Goal: Transaction & Acquisition: Purchase product/service

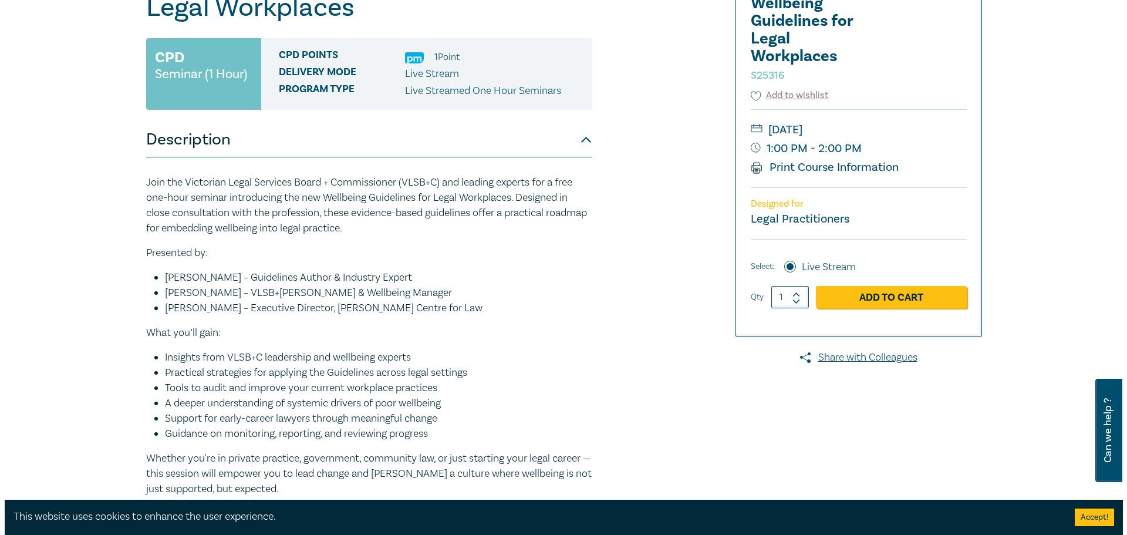
scroll to position [176, 0]
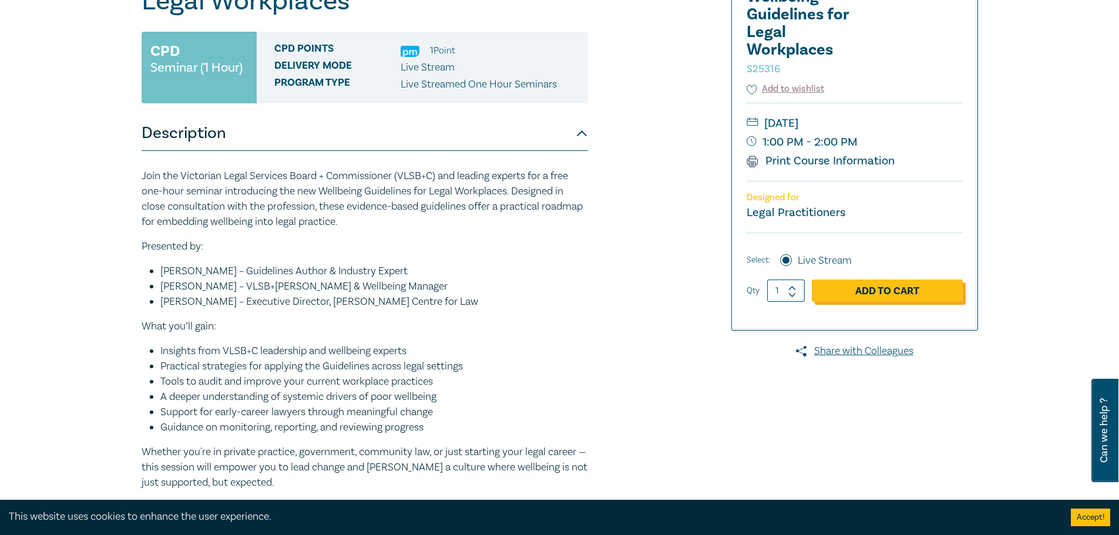
click at [852, 299] on link "Add to Cart" at bounding box center [886, 290] width 151 height 22
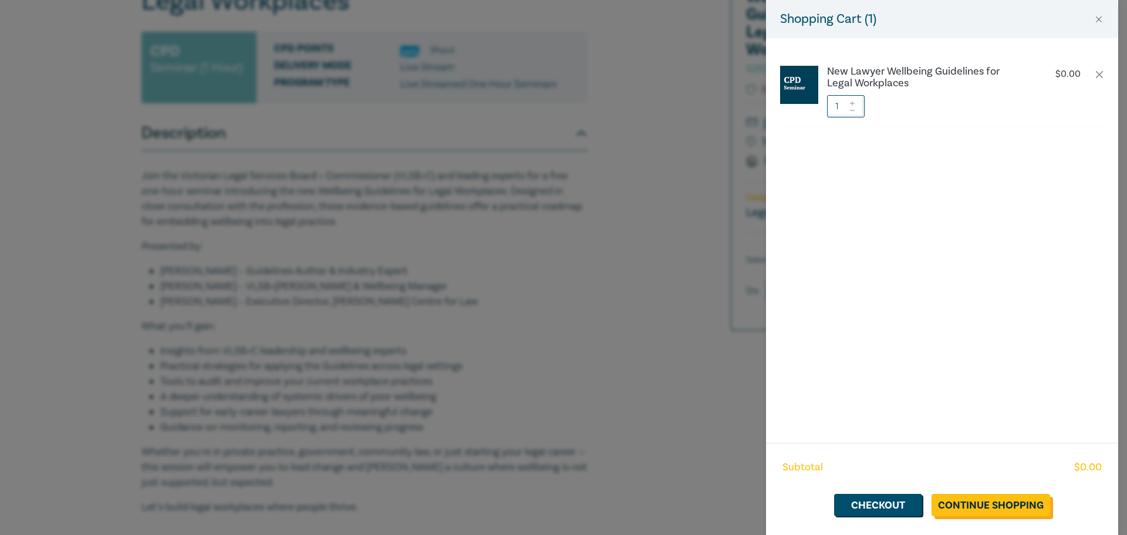
click at [959, 508] on link "Continue Shopping" at bounding box center [991, 505] width 119 height 22
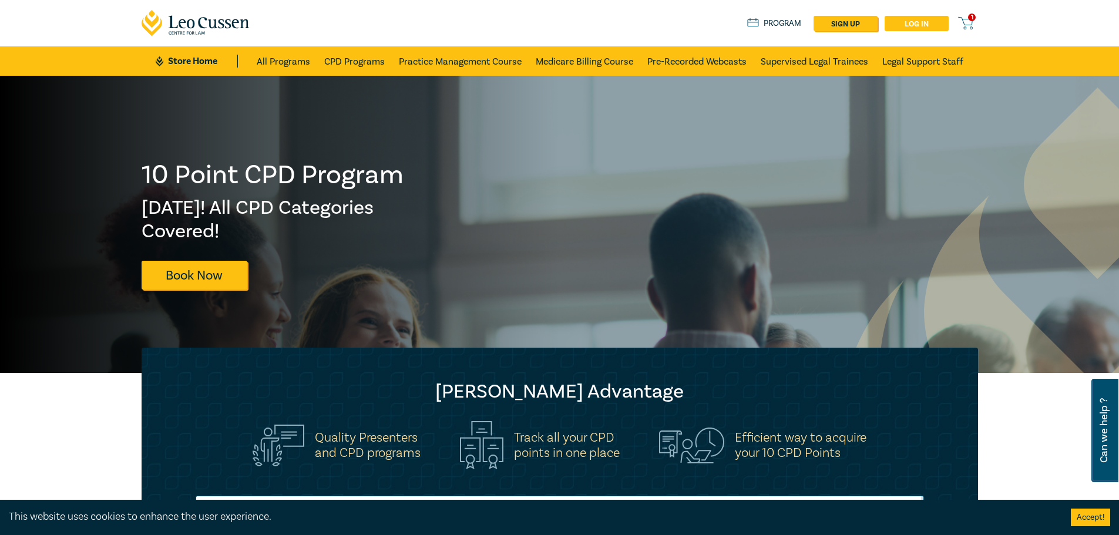
click at [909, 24] on link "Log in" at bounding box center [916, 23] width 64 height 15
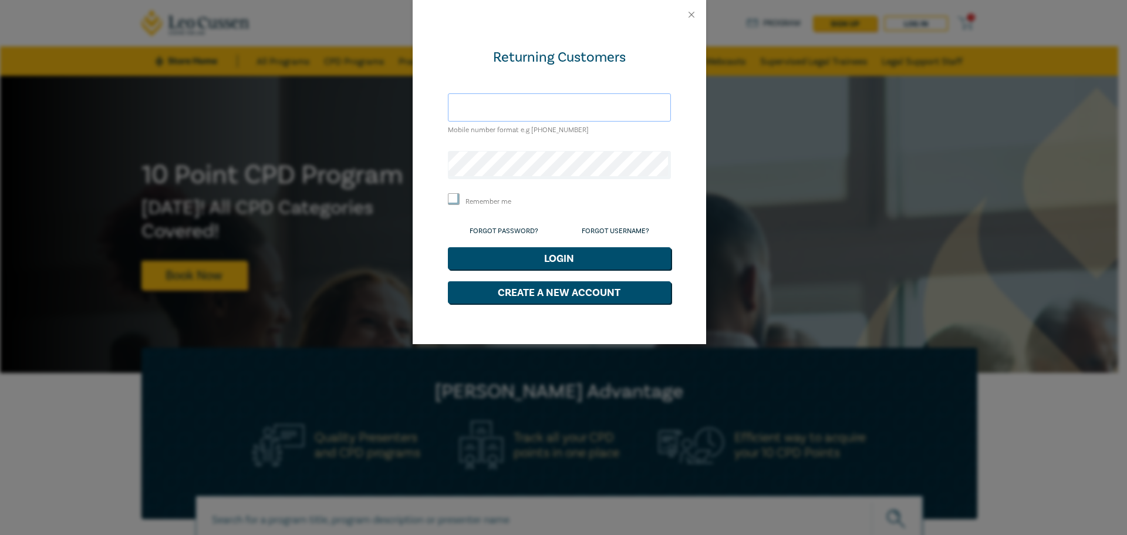
click at [574, 119] on input "text" at bounding box center [559, 107] width 223 height 28
click at [578, 110] on input "text" at bounding box center [559, 107] width 223 height 28
click at [578, 111] on input "text" at bounding box center [559, 107] width 223 height 28
type input "[EMAIL_ADDRESS][DOMAIN_NAME]"
click at [500, 201] on label "Remember me" at bounding box center [489, 202] width 46 height 10
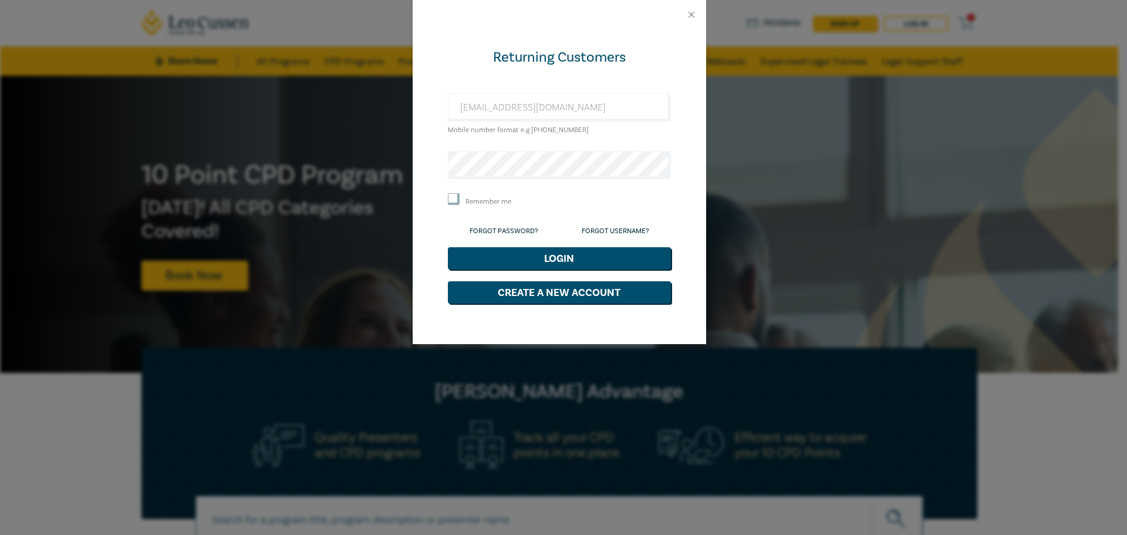
click at [460, 201] on input "Remember me" at bounding box center [454, 199] width 12 height 12
click at [573, 264] on button "Login" at bounding box center [559, 258] width 223 height 22
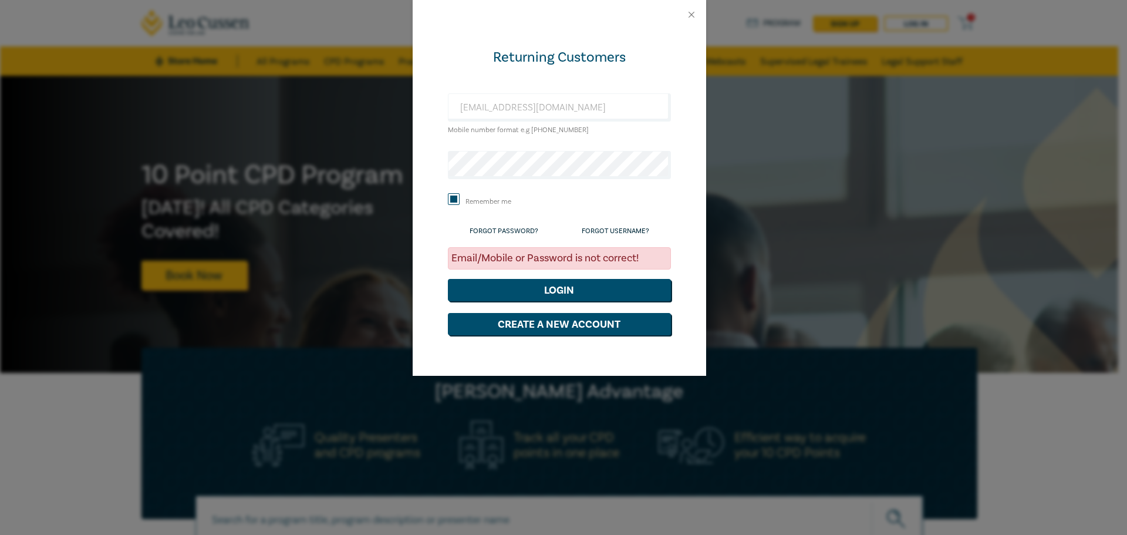
click at [489, 198] on label "Remember me" at bounding box center [489, 202] width 46 height 10
click at [460, 198] on input "Remember me" at bounding box center [454, 199] width 12 height 12
checkbox input "false"
click at [318, 167] on div "Returning Customers [EMAIL_ADDRESS][DOMAIN_NAME] Mobile number format e.g [PHON…" at bounding box center [563, 267] width 1127 height 535
click at [534, 289] on button "Login" at bounding box center [559, 290] width 223 height 22
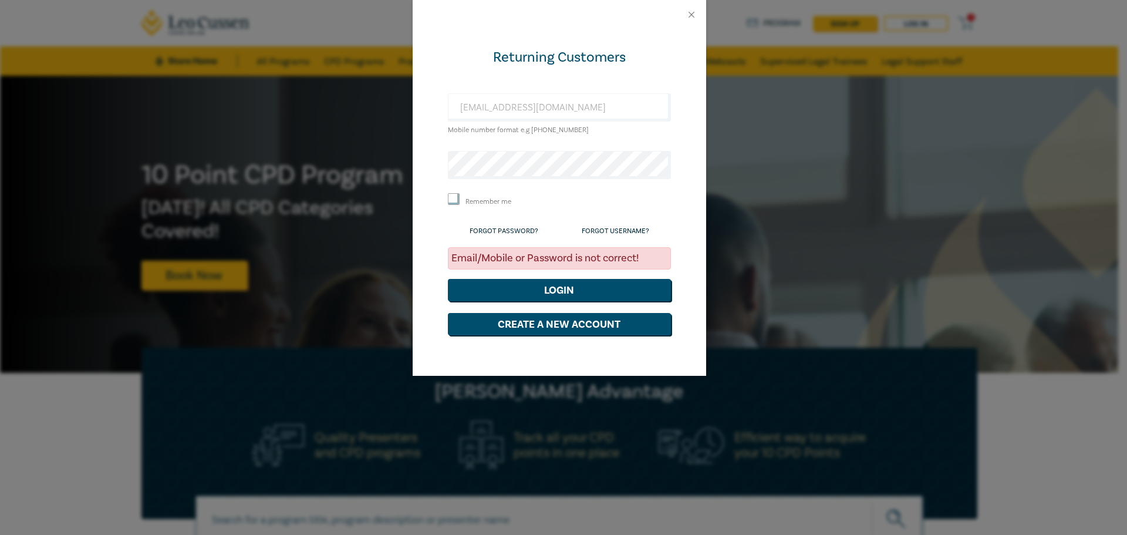
click at [532, 181] on form "Returning Customers [EMAIL_ADDRESS][DOMAIN_NAME] Mobile number format e.g [PHON…" at bounding box center [559, 191] width 223 height 287
click at [554, 124] on div "[EMAIL_ADDRESS][DOMAIN_NAME] Mobile number format e.g [PHONE_NUMBER]" at bounding box center [559, 114] width 223 height 43
click at [692, 15] on button "Close" at bounding box center [691, 14] width 11 height 11
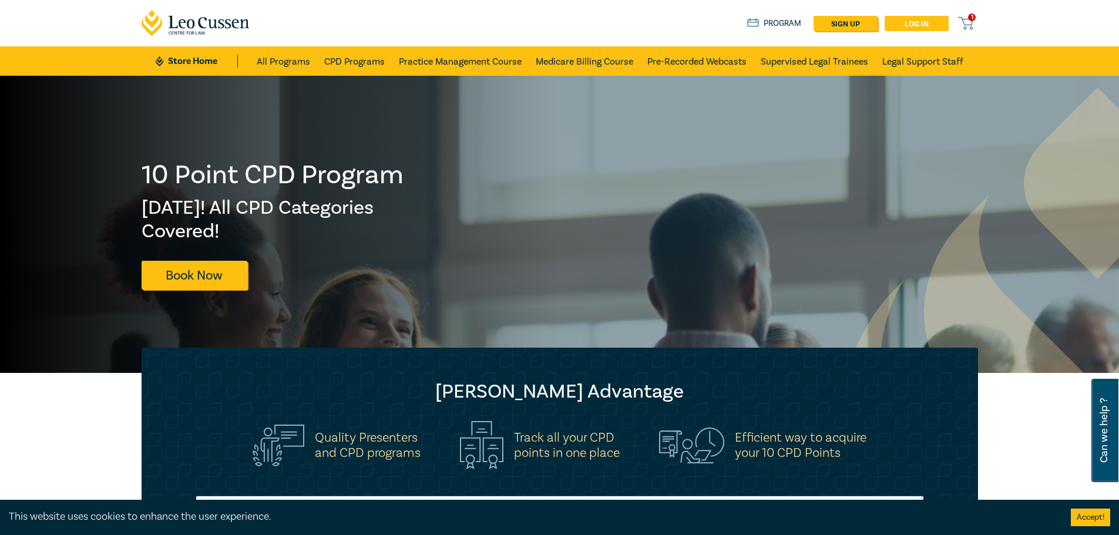
click at [897, 26] on link "Log in" at bounding box center [916, 23] width 64 height 15
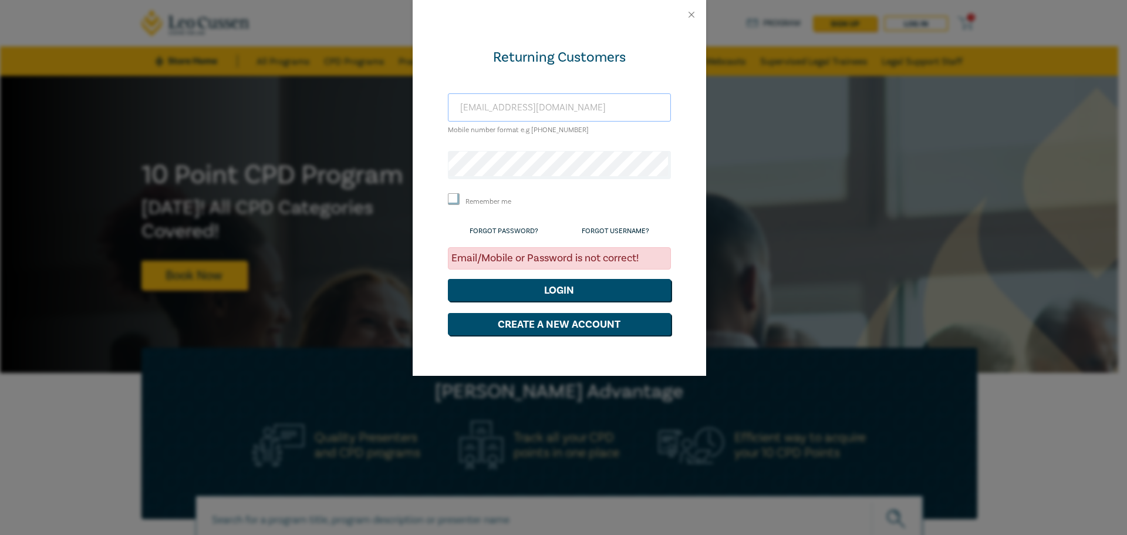
click at [607, 112] on input "[EMAIL_ADDRESS][DOMAIN_NAME]" at bounding box center [559, 107] width 223 height 28
drag, startPoint x: 604, startPoint y: 113, endPoint x: 417, endPoint y: 117, distance: 186.8
click at [418, 117] on div "Returning Customers [EMAIL_ADDRESS][DOMAIN_NAME] Mobile number format e.g [PHON…" at bounding box center [560, 202] width 294 height 346
click at [566, 292] on button "Login" at bounding box center [559, 290] width 223 height 22
click at [693, 17] on button "Close" at bounding box center [691, 14] width 11 height 11
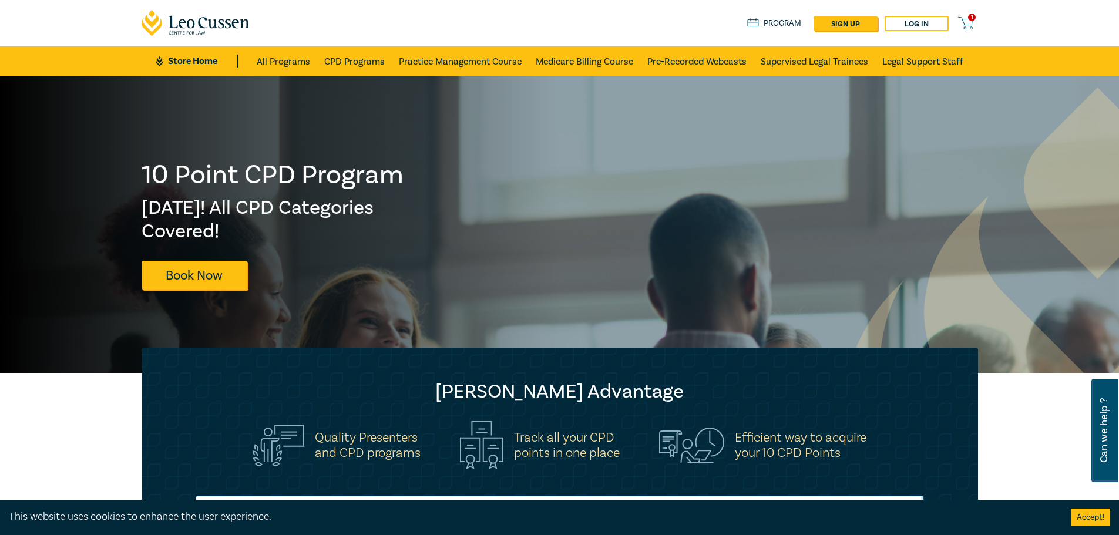
click at [969, 19] on span "1" at bounding box center [972, 18] width 8 height 8
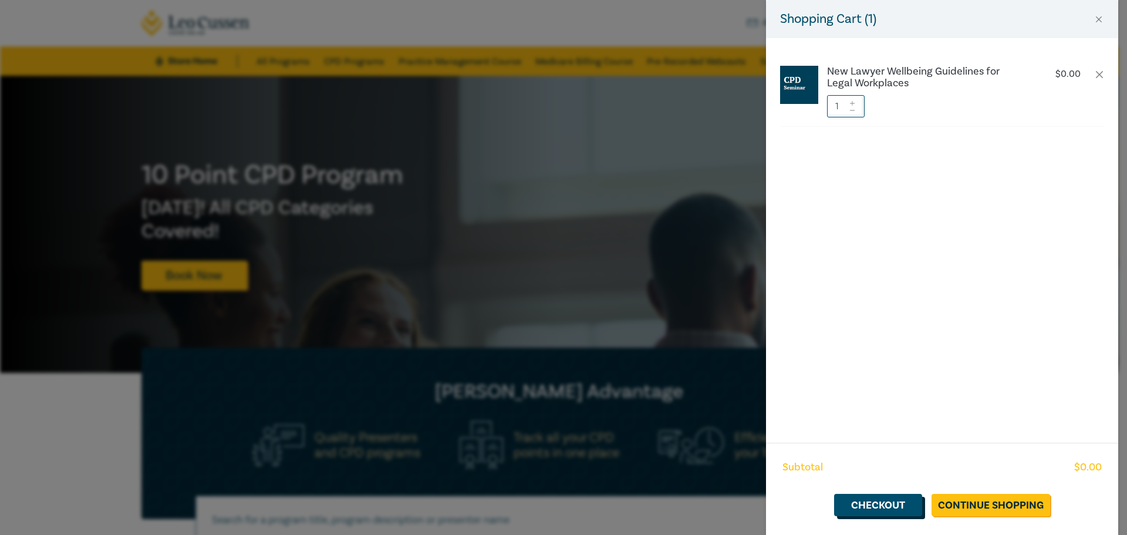
click at [887, 501] on link "Checkout" at bounding box center [878, 505] width 88 height 22
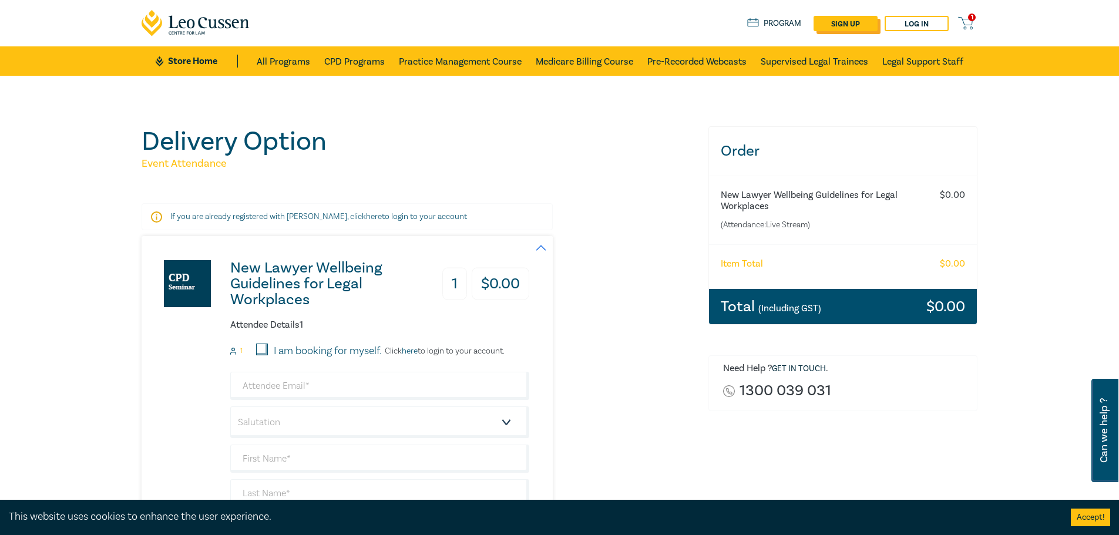
click at [850, 25] on link "sign up" at bounding box center [845, 23] width 64 height 15
select select "AU"
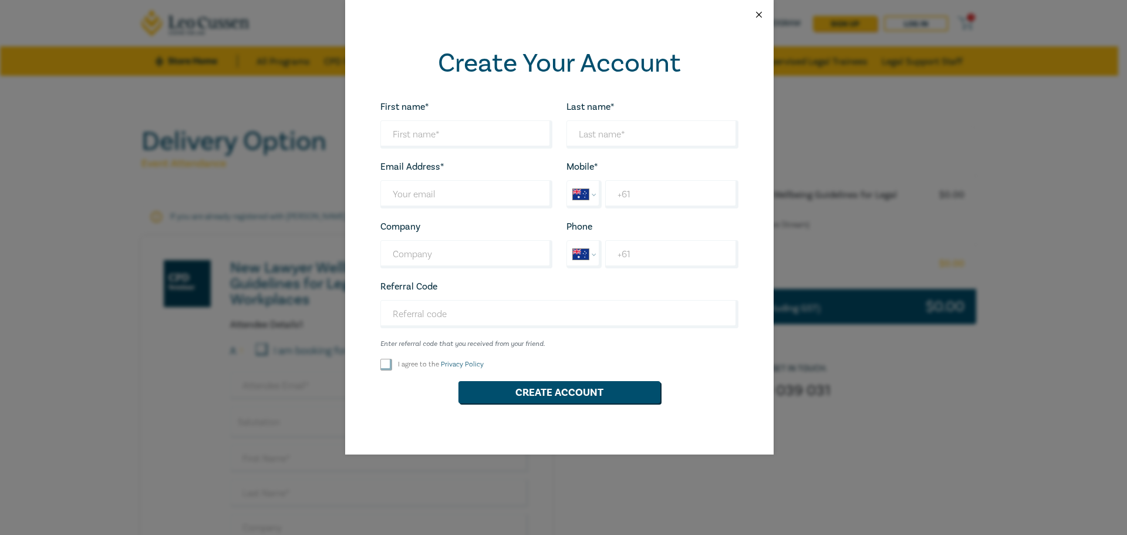
click at [760, 15] on button "Close" at bounding box center [759, 14] width 11 height 11
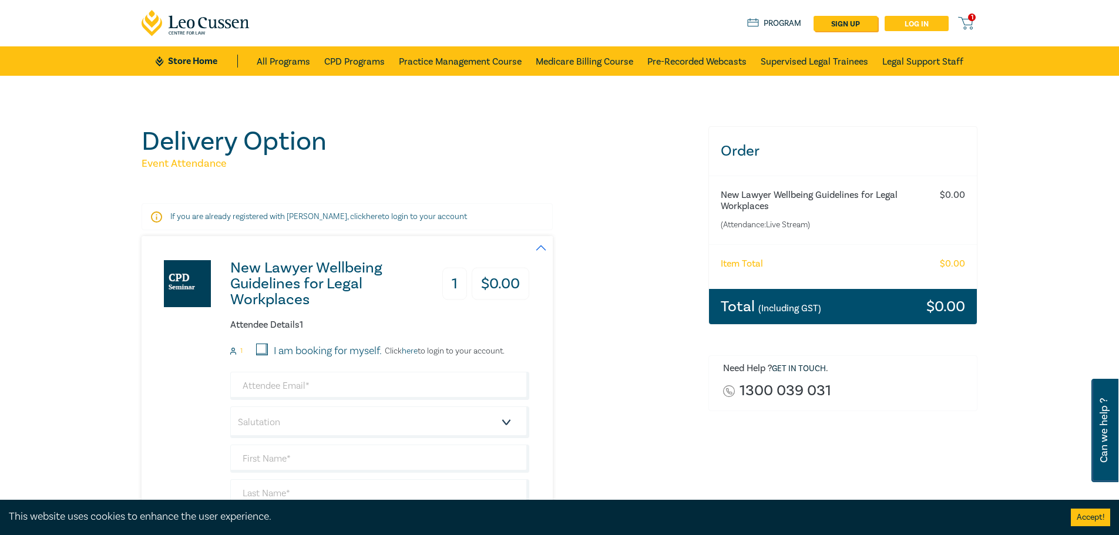
click at [902, 28] on link "Log in" at bounding box center [916, 23] width 64 height 15
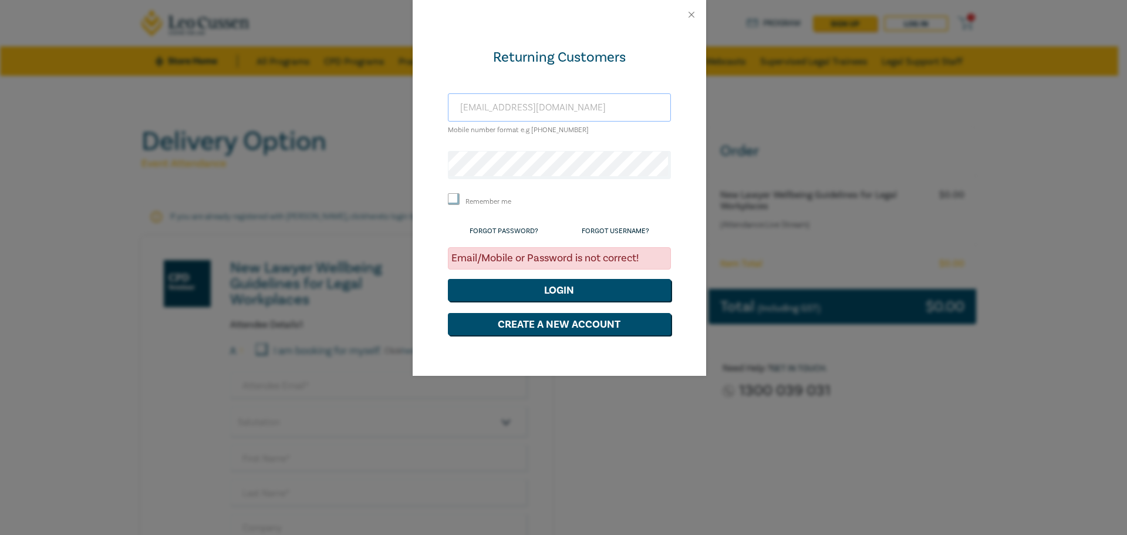
click at [561, 113] on input "[EMAIL_ADDRESS][DOMAIN_NAME]" at bounding box center [559, 107] width 223 height 28
click at [566, 111] on input "[EMAIL_ADDRESS][DOMAIN_NAME]" at bounding box center [559, 107] width 223 height 28
click at [601, 106] on input "[EMAIL_ADDRESS][DOMAIN_NAME]" at bounding box center [559, 107] width 223 height 28
type input "h"
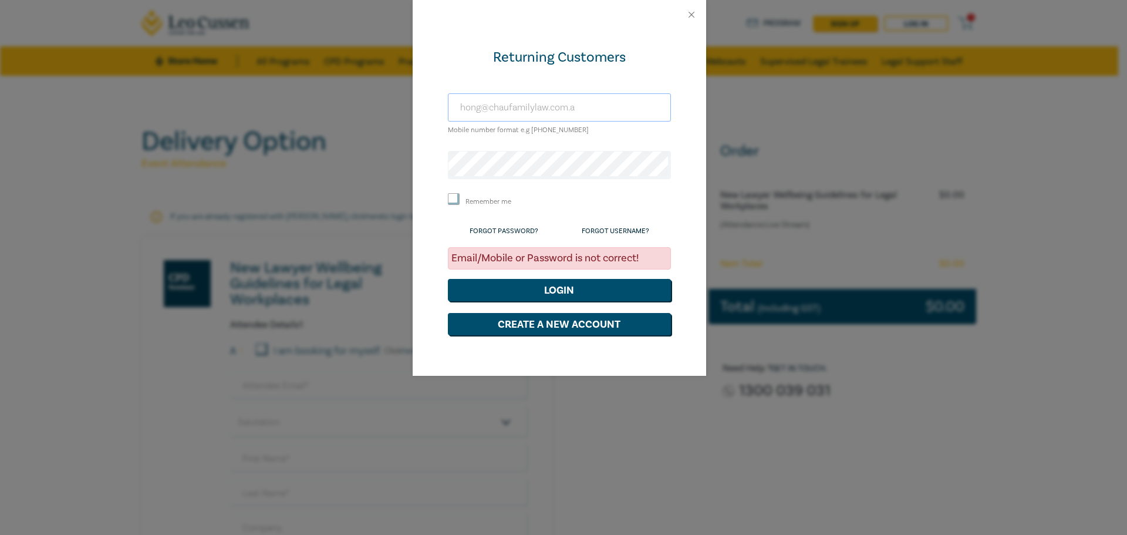
type input "[EMAIL_ADDRESS][DOMAIN_NAME]"
click at [496, 197] on label "Remember me" at bounding box center [489, 202] width 46 height 10
click at [460, 197] on input "Remember me" at bounding box center [454, 199] width 12 height 12
checkbox input "true"
click at [543, 287] on button "Login" at bounding box center [559, 290] width 223 height 22
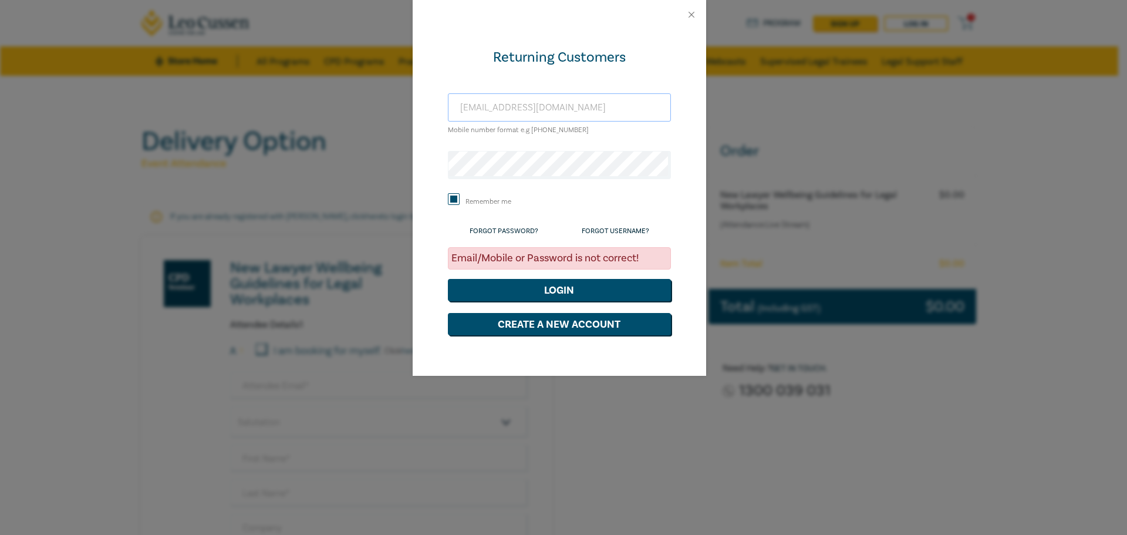
click at [595, 109] on input "[EMAIL_ADDRESS][DOMAIN_NAME]" at bounding box center [559, 107] width 223 height 28
drag, startPoint x: 599, startPoint y: 102, endPoint x: 365, endPoint y: 118, distance: 234.3
click at [365, 118] on div "Returning Customers [EMAIL_ADDRESS][DOMAIN_NAME] Mobile number format e.g [PHON…" at bounding box center [563, 267] width 1127 height 535
type input "0403150879"
click at [286, 154] on div "Returning Customers [PHONE_NUMBER] Mobile number format e.g [PHONE_NUMBER] Reme…" at bounding box center [563, 267] width 1127 height 535
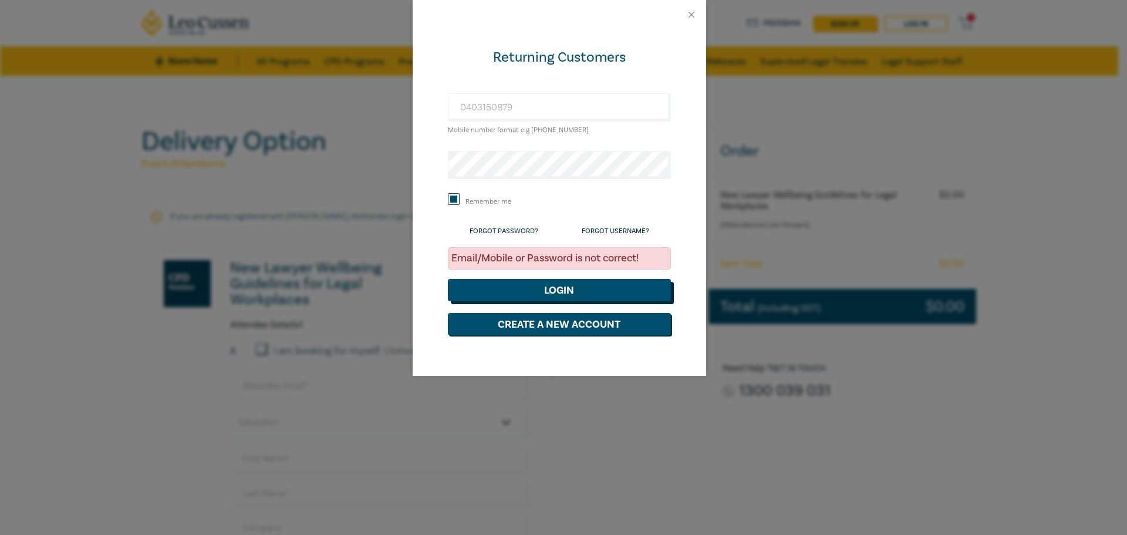
click at [551, 288] on button "Login" at bounding box center [559, 290] width 223 height 22
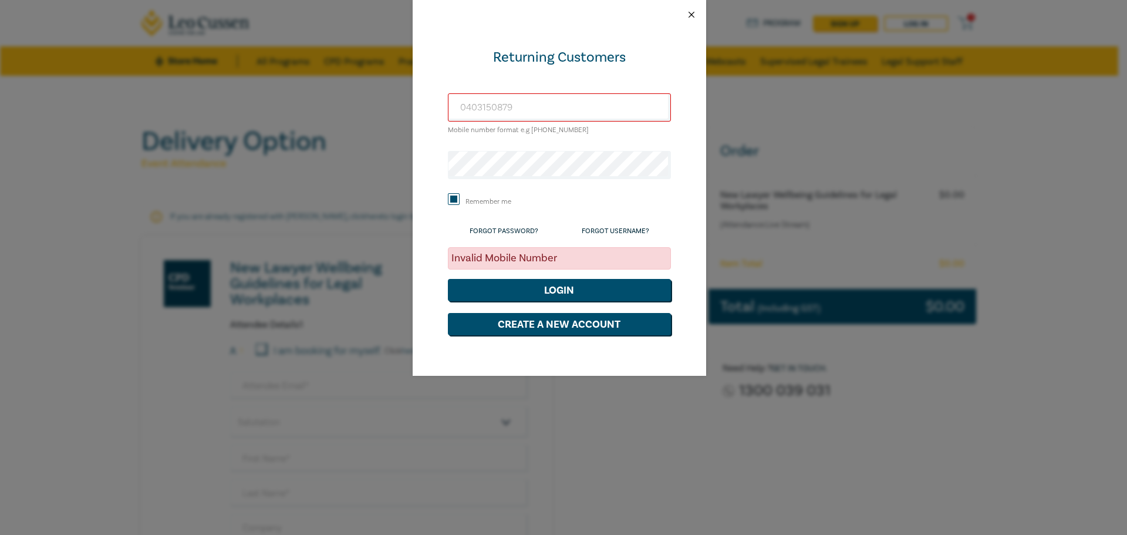
click at [693, 14] on button "Close" at bounding box center [691, 14] width 11 height 11
